Goal: Find specific page/section: Find specific page/section

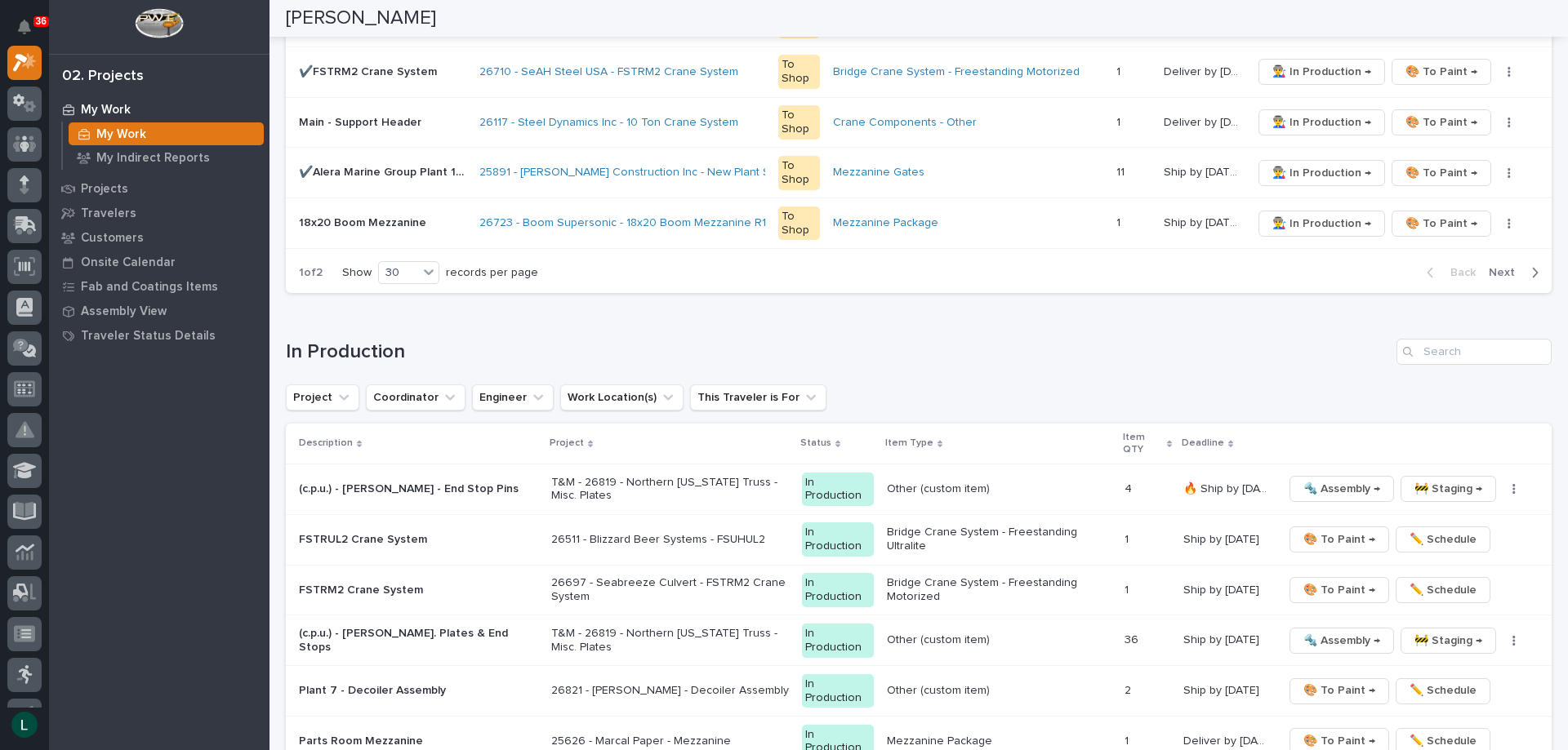
click at [537, 53] on td "26710 - SeAH Steel USA - FSTRM2 Crane System" at bounding box center [623, 72] width 299 height 51
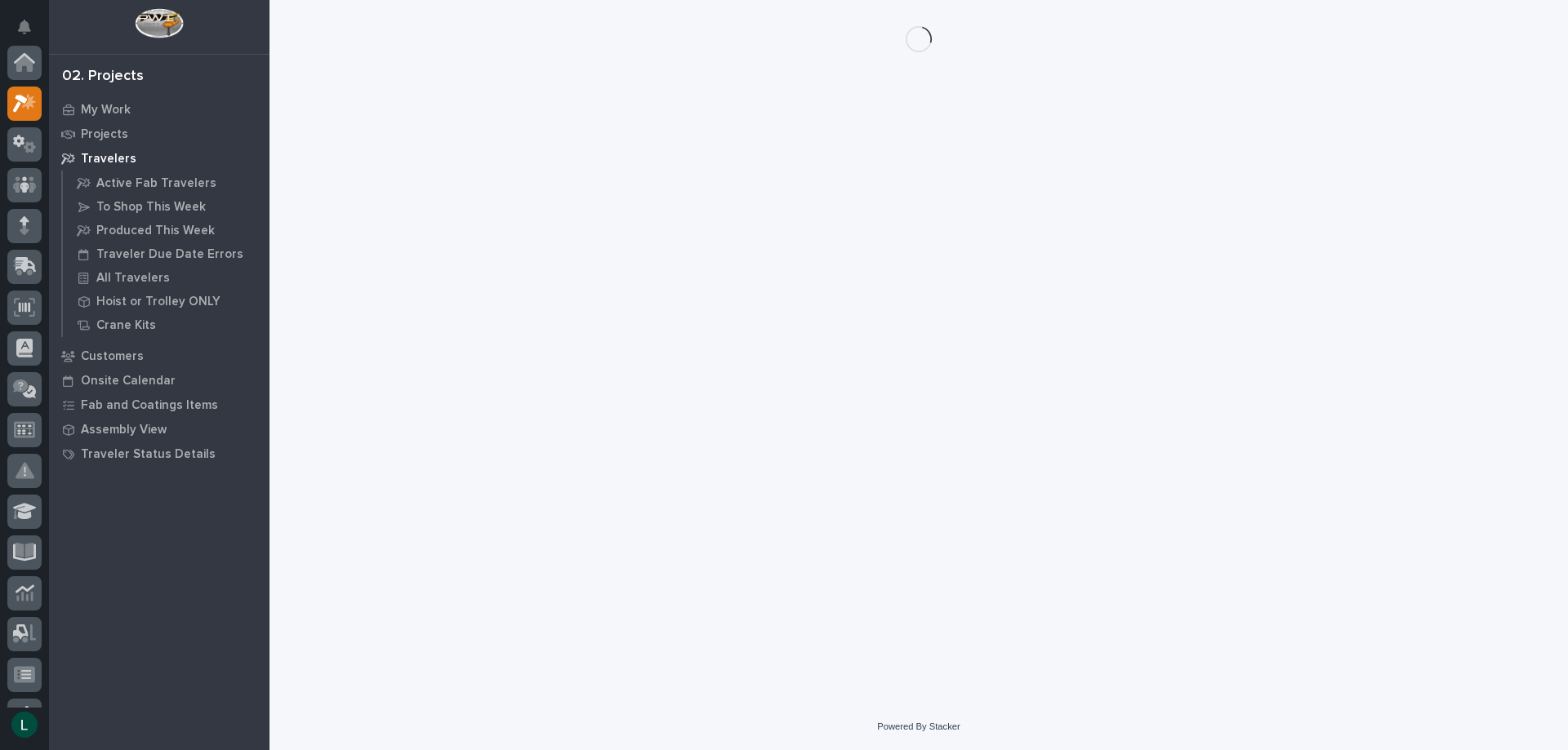
scroll to position [41, 0]
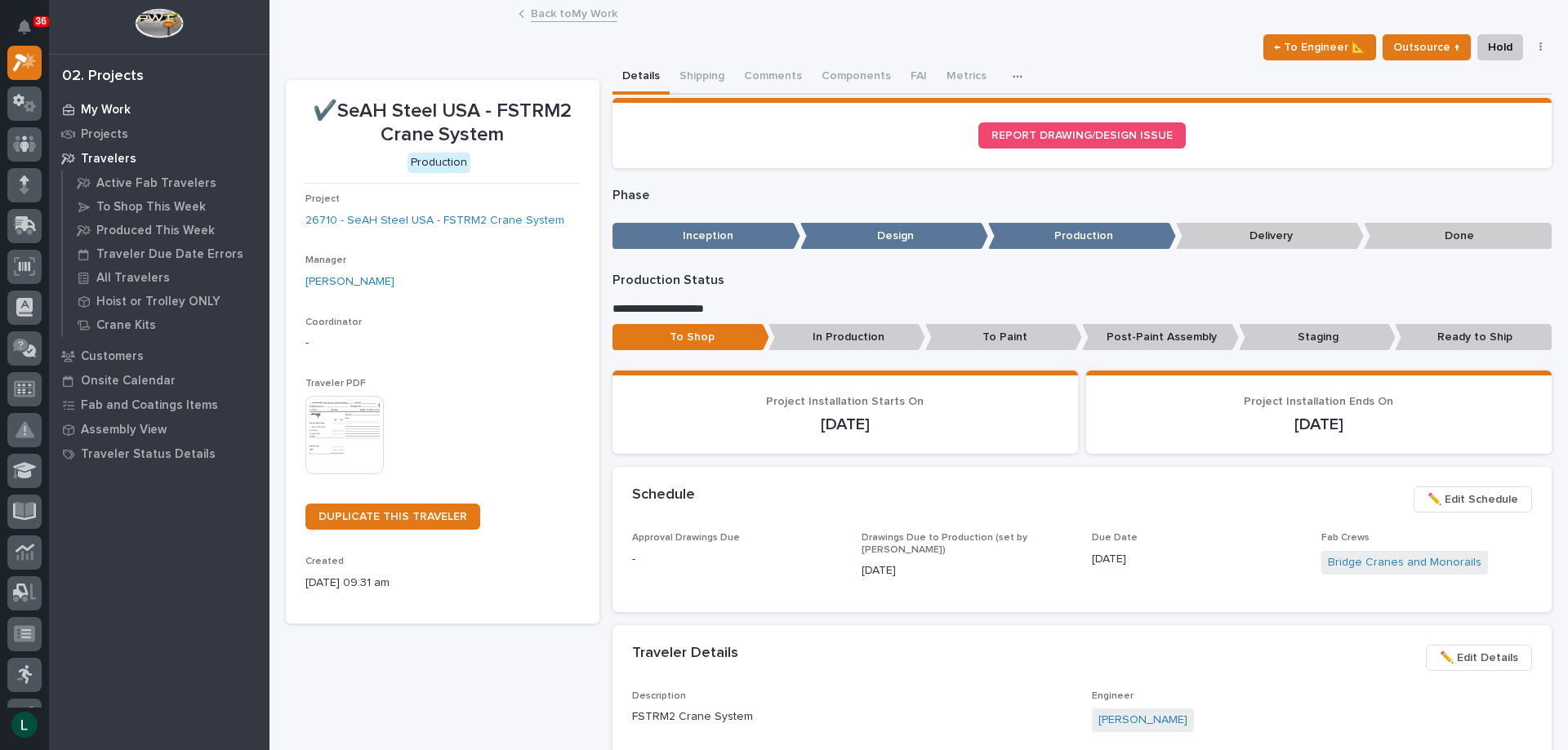
click at [112, 103] on p "My Work" at bounding box center [105, 111] width 50 height 14
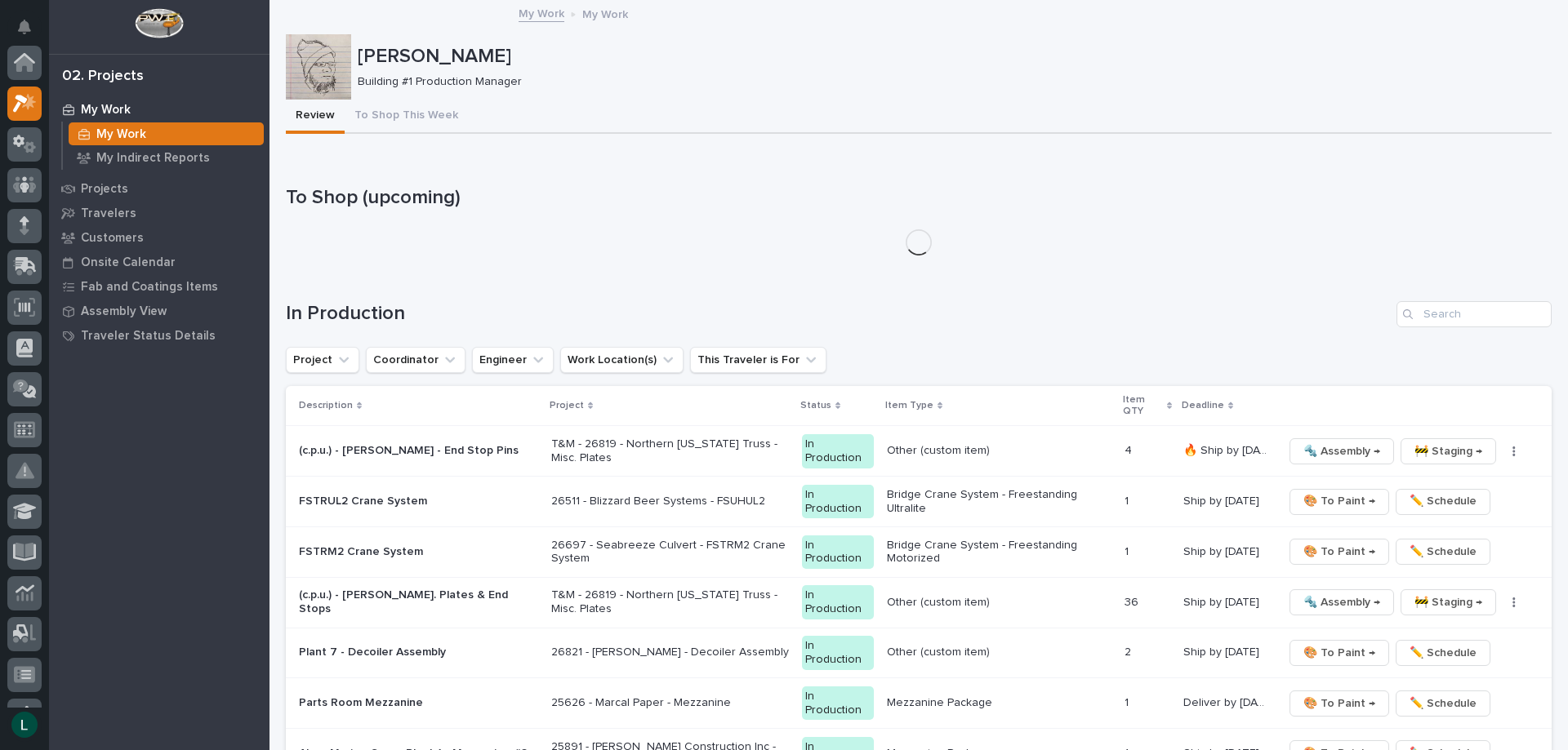
click at [91, 111] on p "My Work" at bounding box center [105, 111] width 50 height 14
click at [91, 108] on p "My Work" at bounding box center [105, 111] width 50 height 14
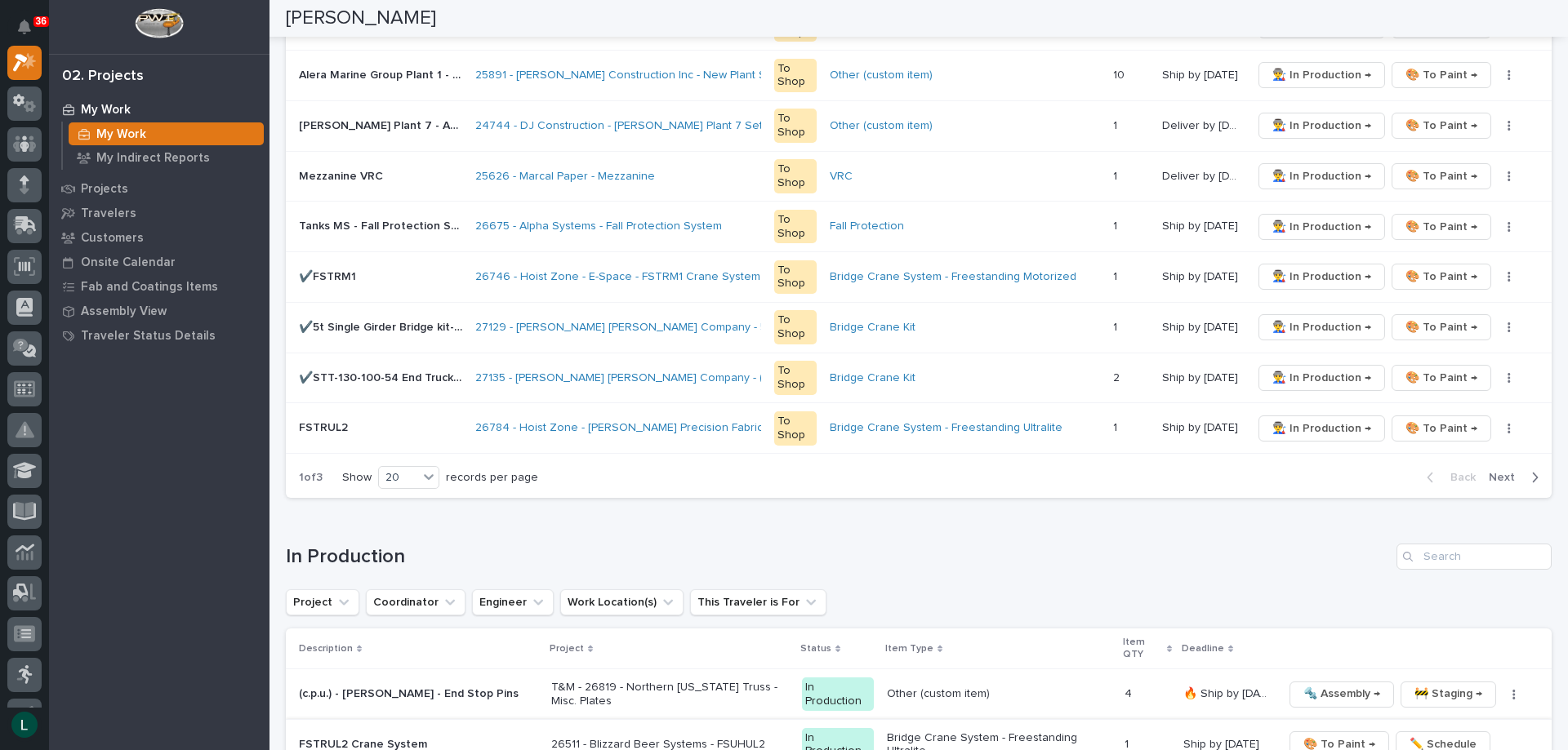
scroll to position [898, 0]
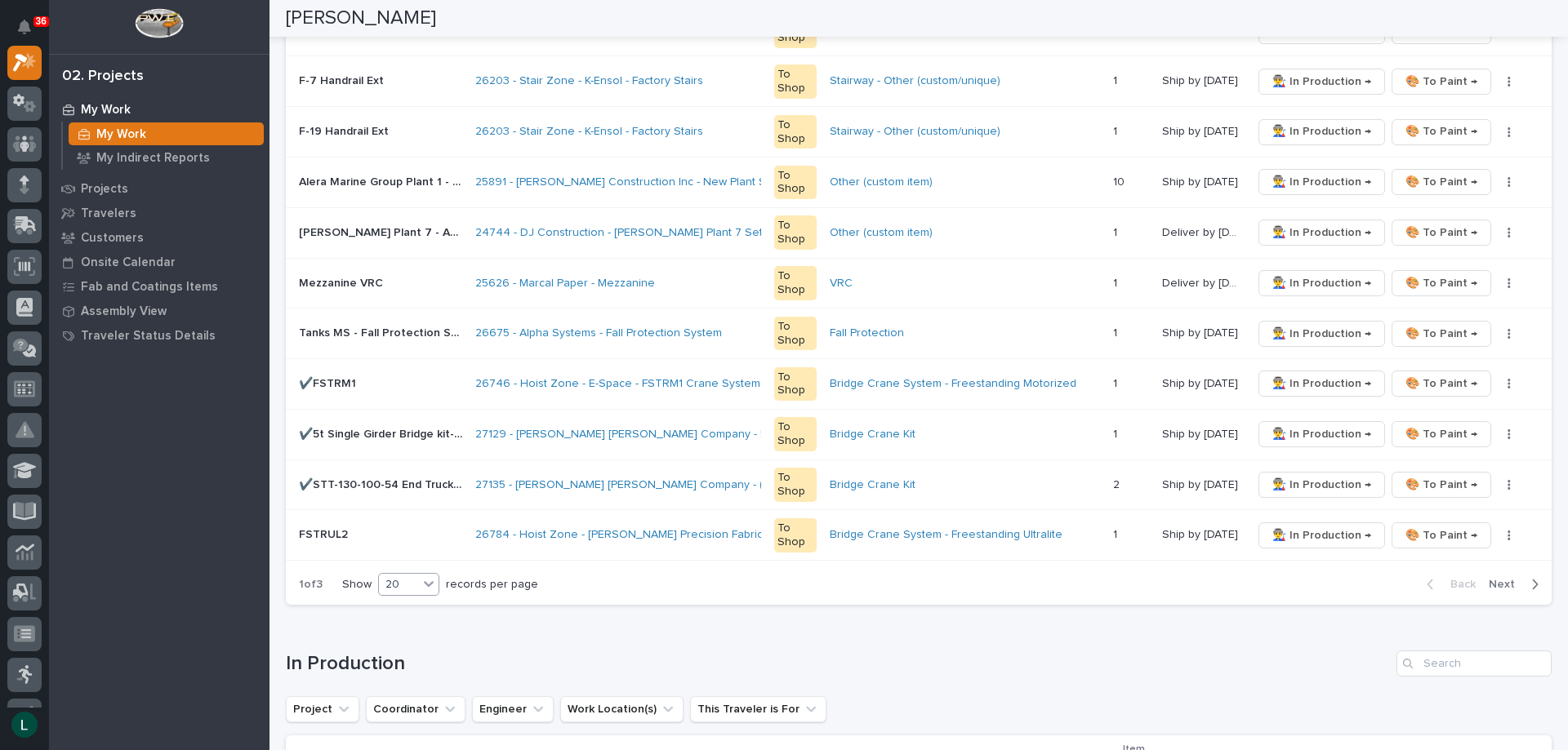
click at [425, 583] on icon at bounding box center [429, 583] width 16 height 16
click at [411, 646] on div "30" at bounding box center [411, 646] width 60 height 20
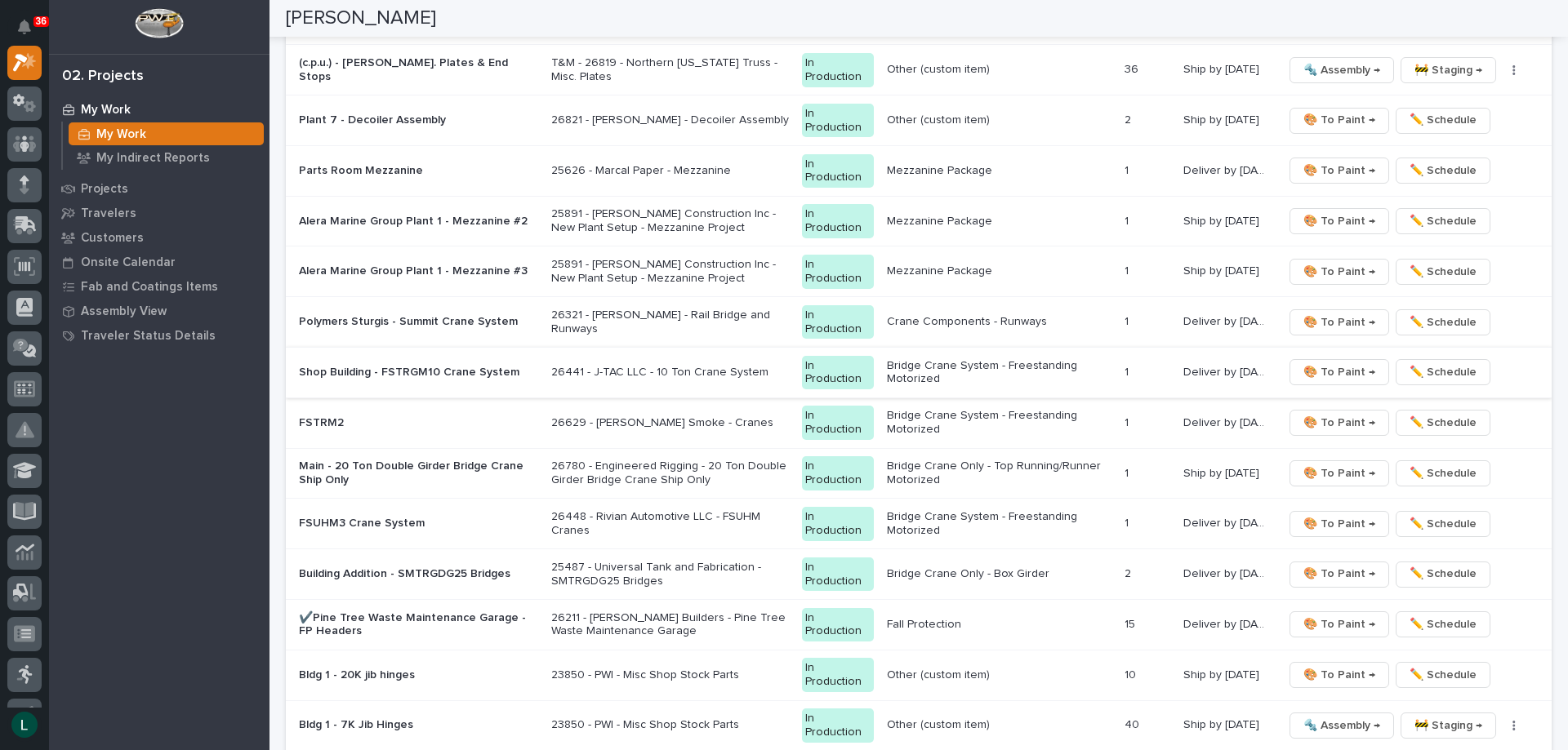
scroll to position [2285, 0]
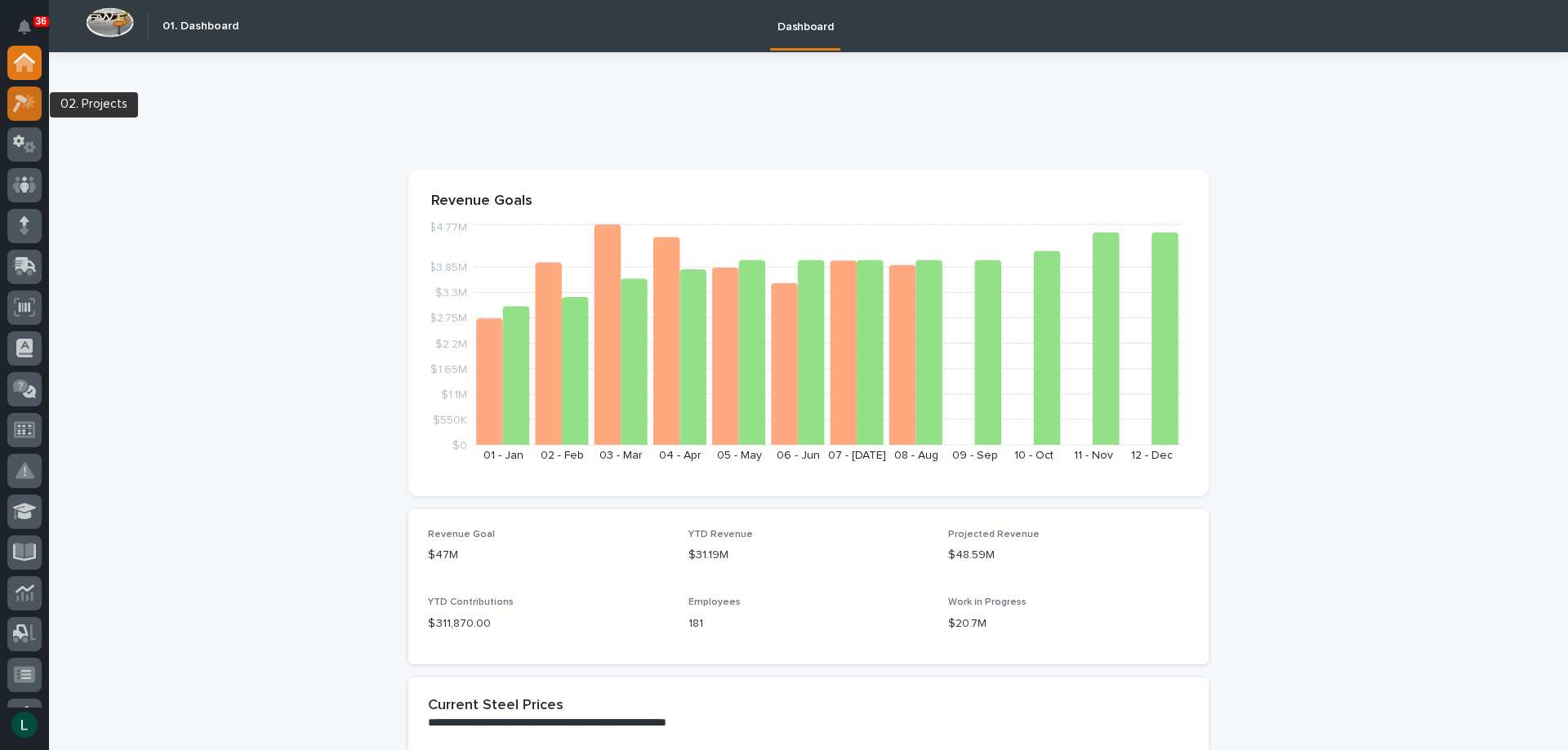
click at [22, 100] on icon at bounding box center [20, 104] width 15 height 18
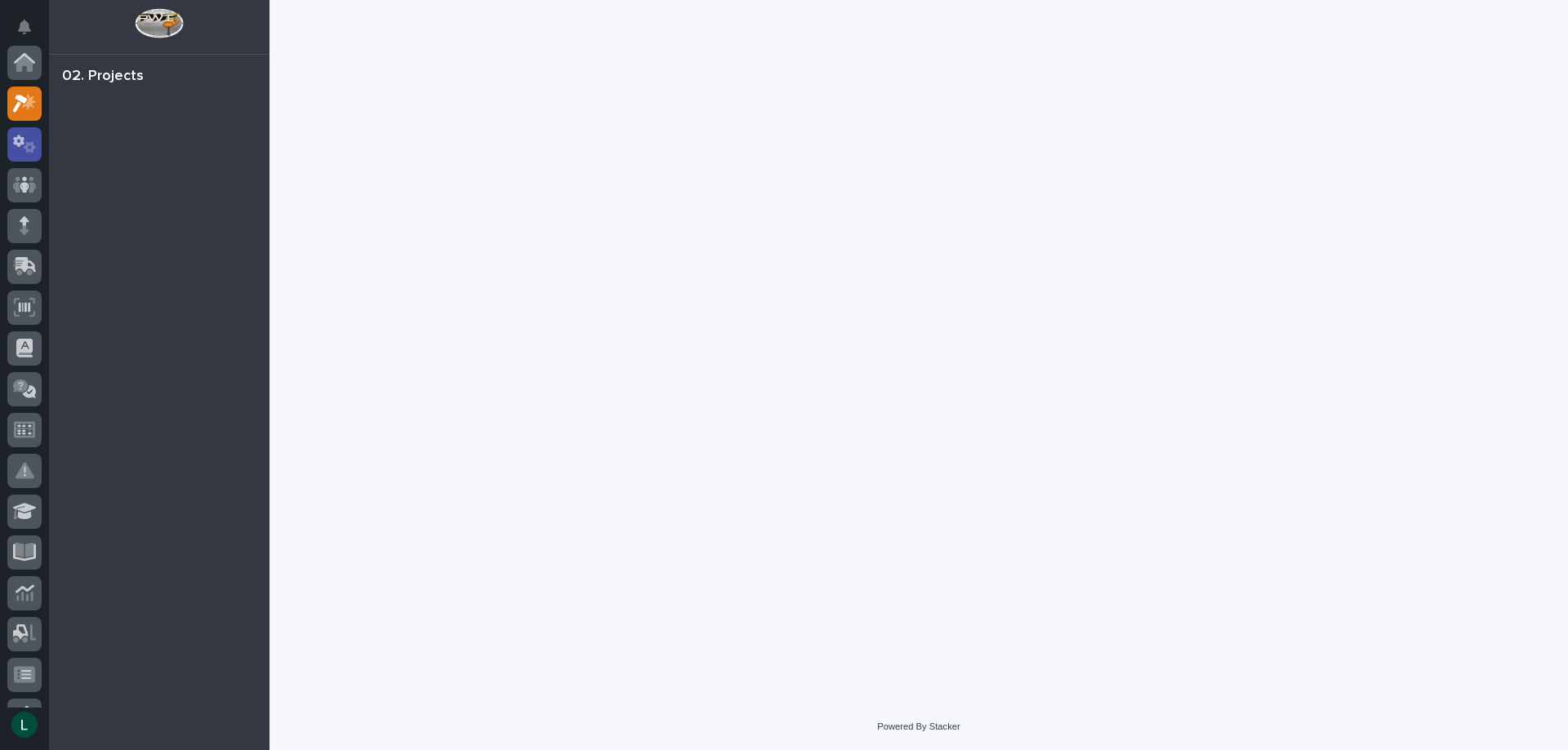
scroll to position [41, 0]
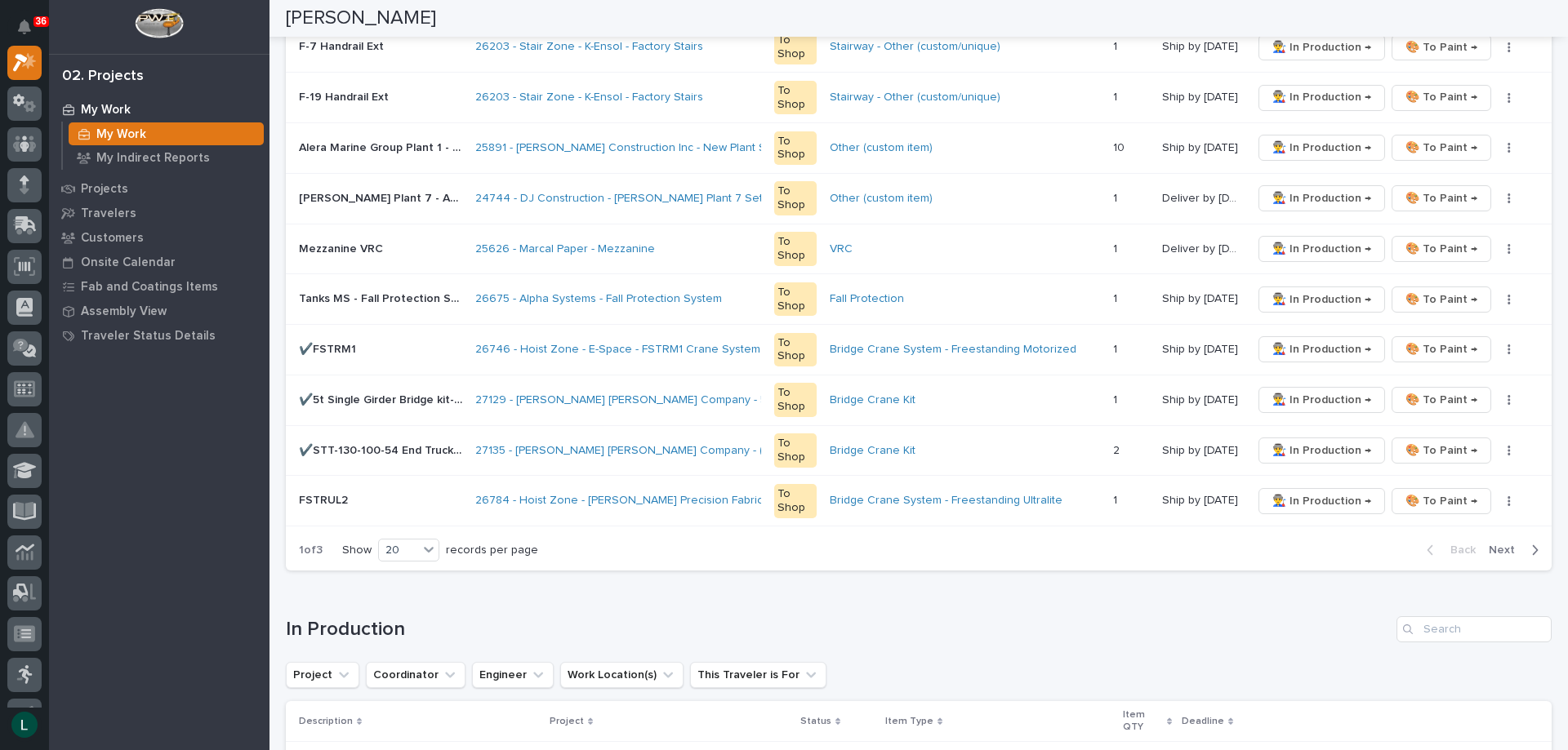
scroll to position [979, 0]
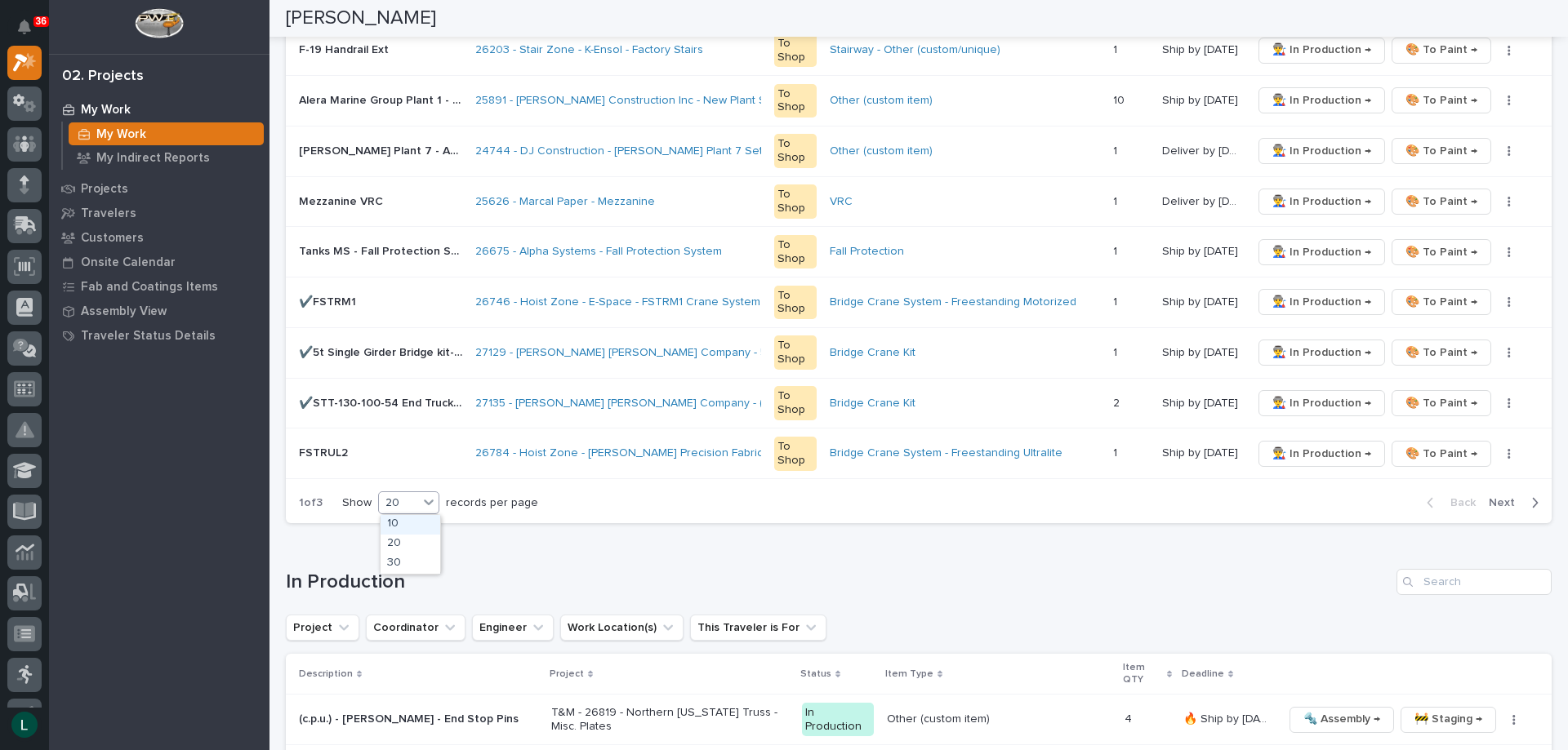
click at [421, 500] on div at bounding box center [429, 502] width 20 height 20
click at [412, 563] on div "30" at bounding box center [411, 564] width 60 height 20
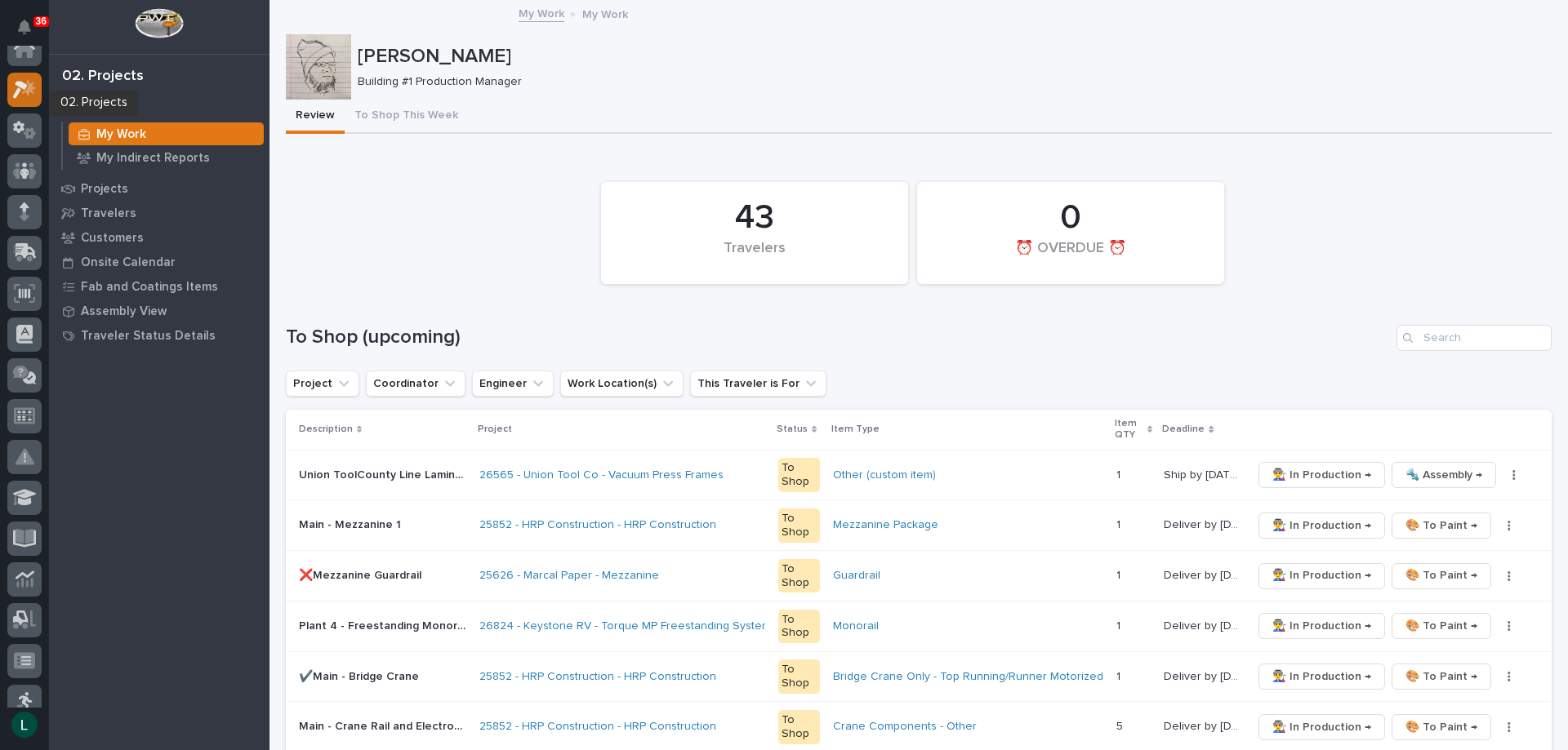
scroll to position [0, 0]
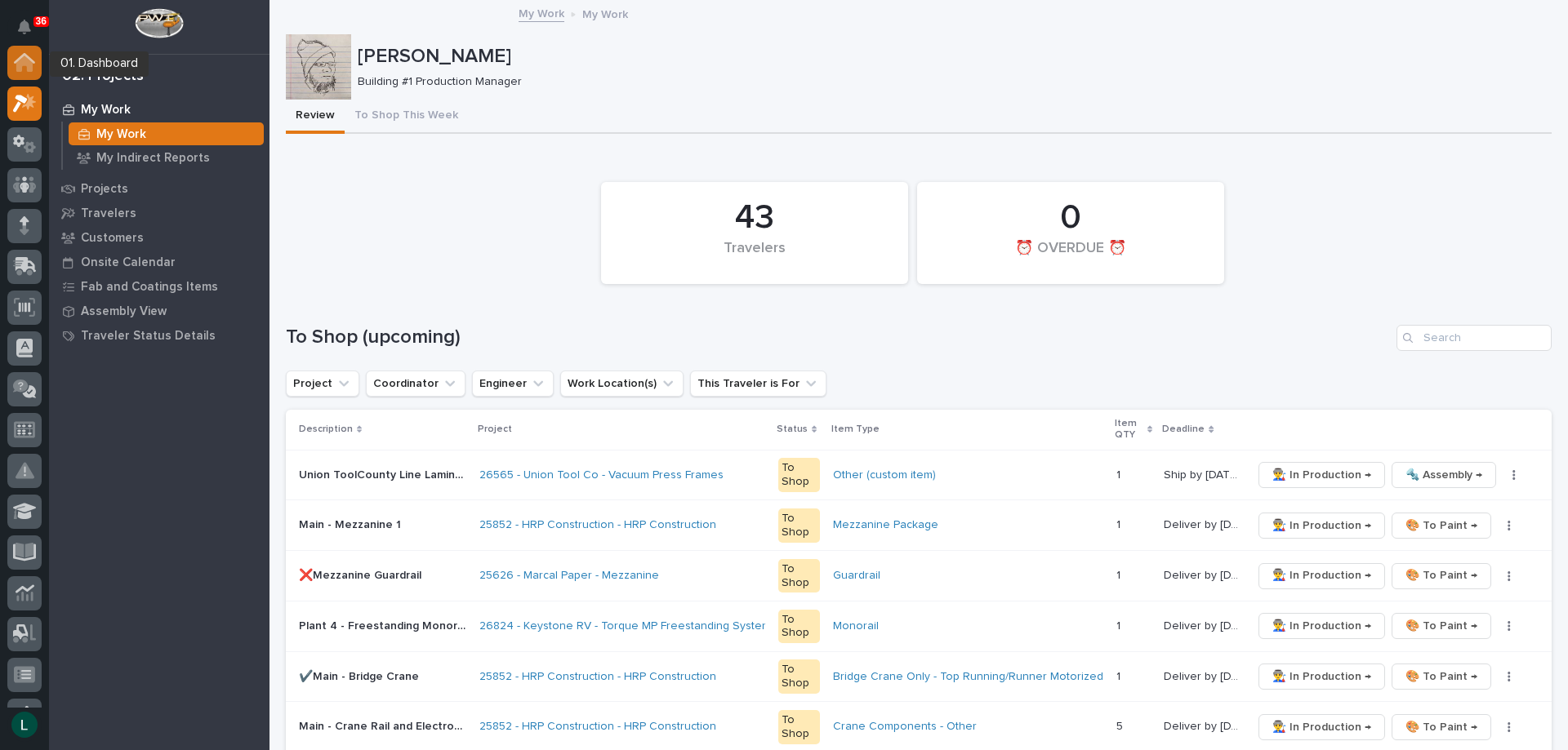
click at [22, 61] on icon at bounding box center [24, 63] width 16 height 16
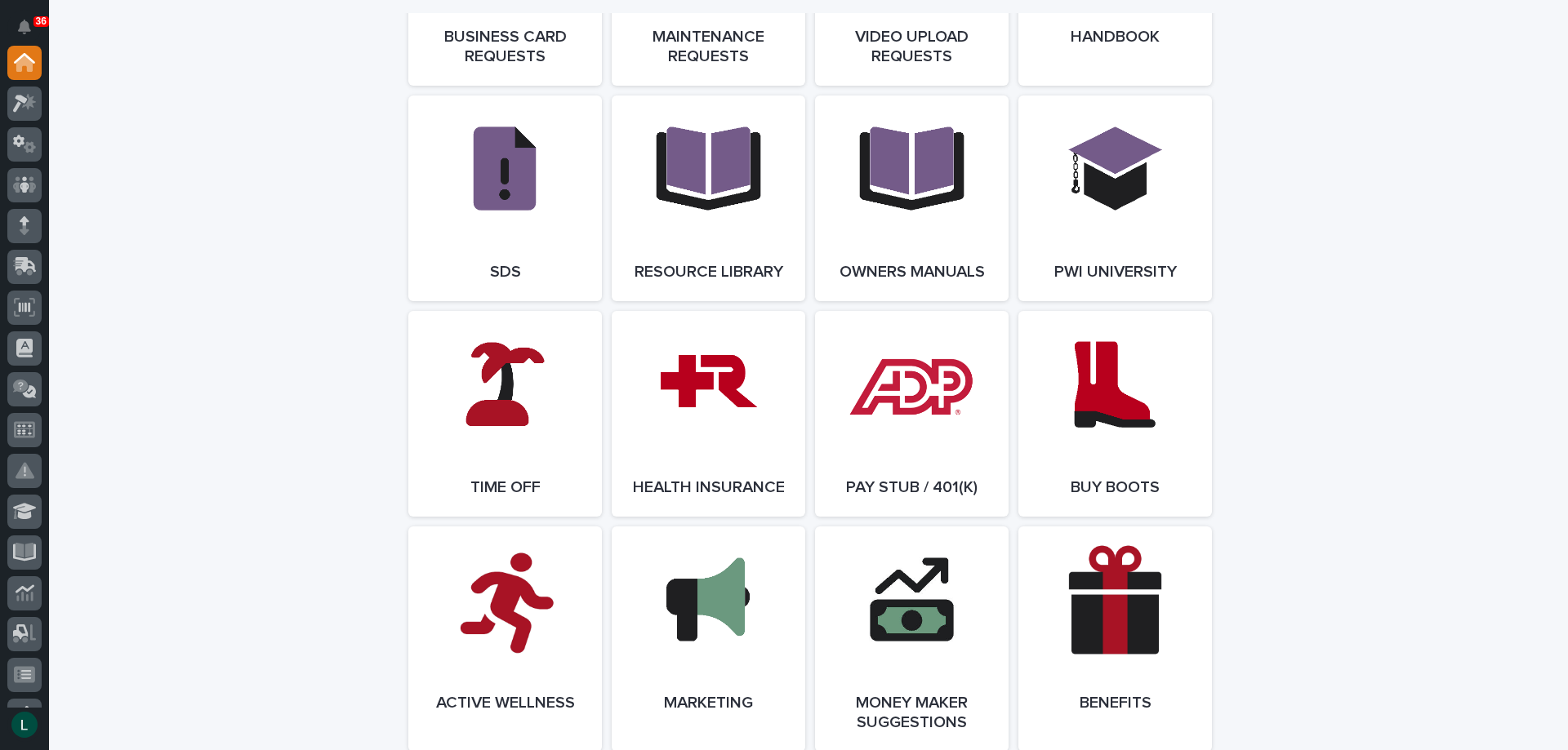
scroll to position [2775, 0]
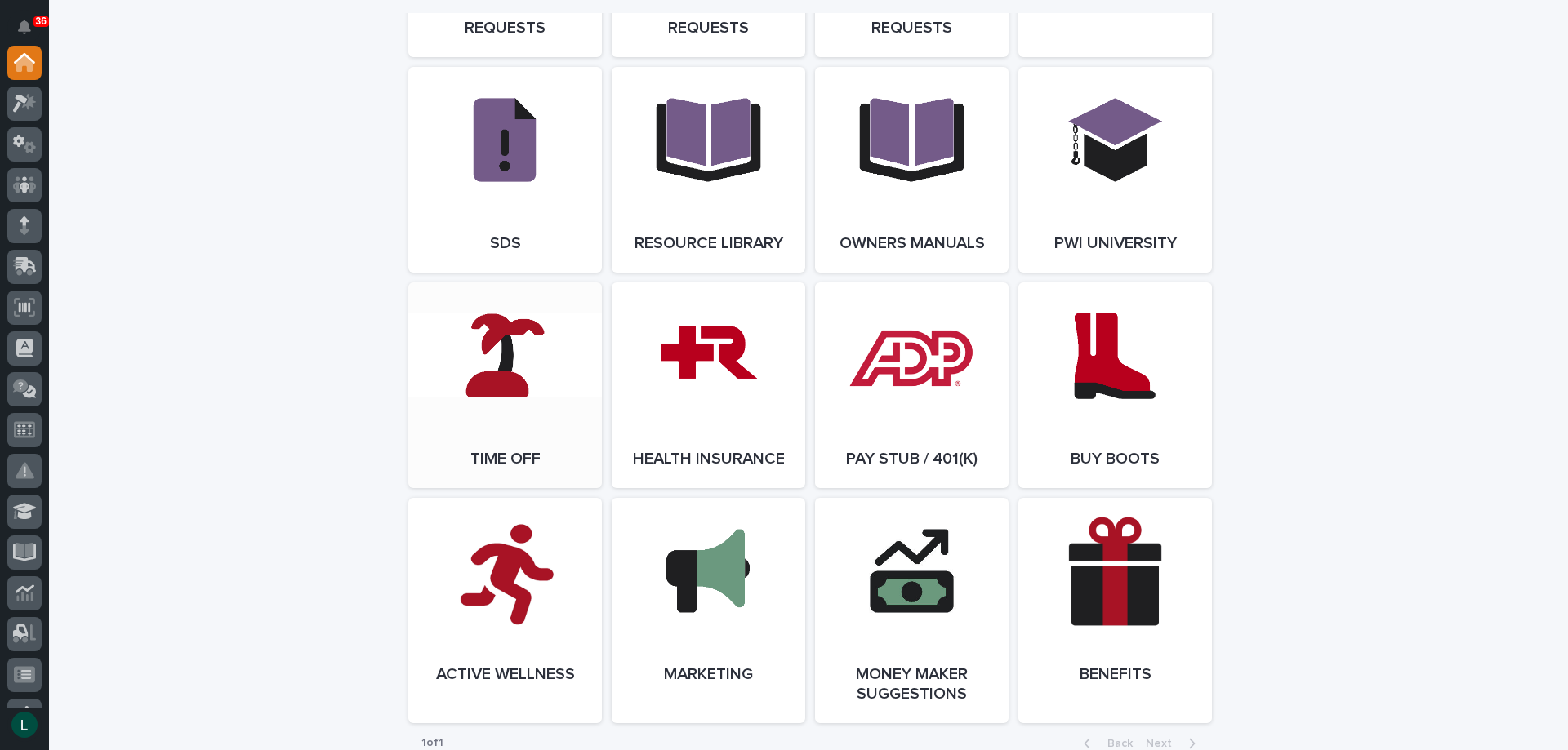
click at [479, 353] on link "Open Link" at bounding box center [506, 385] width 194 height 206
